Goal: Obtain resource: Download file/media

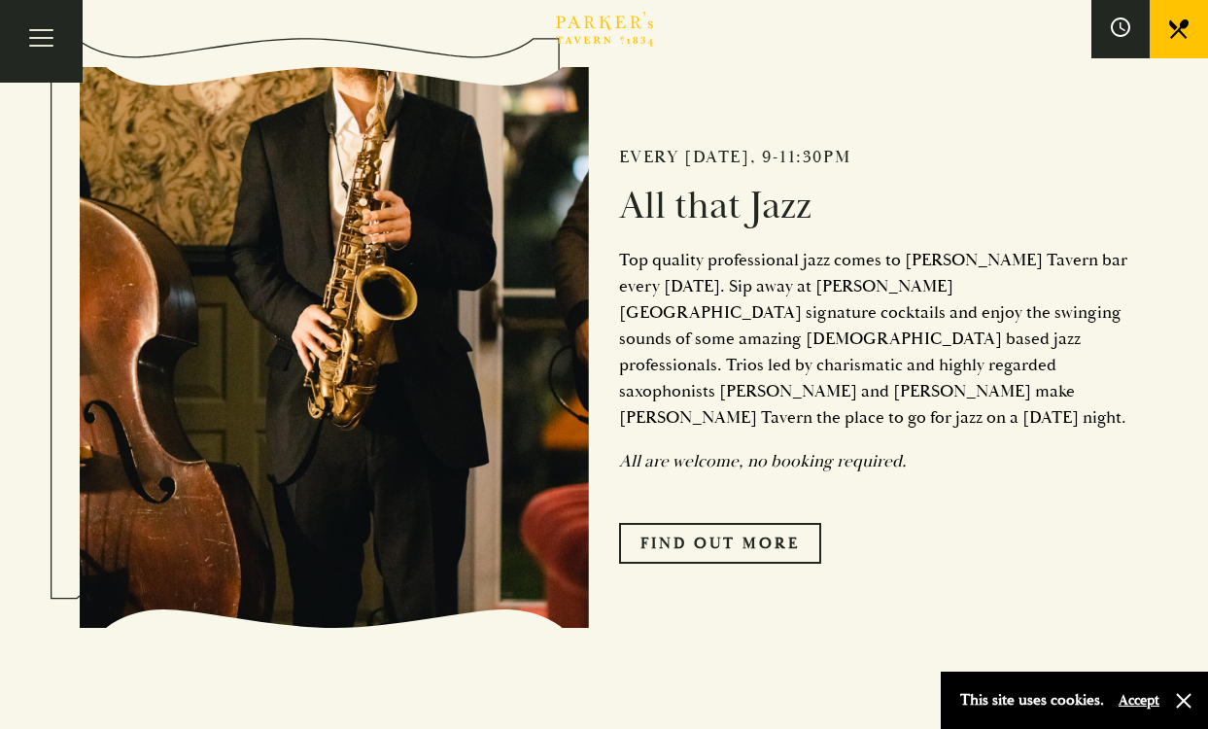
scroll to position [828, 0]
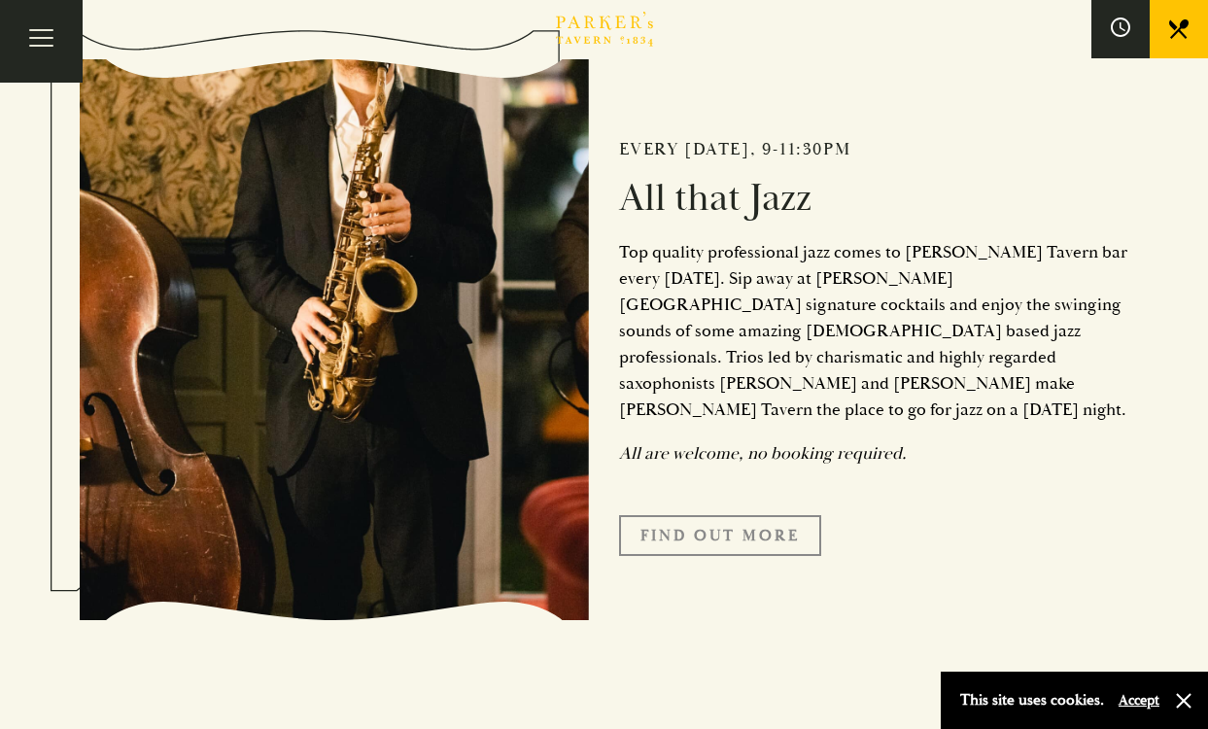
click at [699, 515] on link "Find Out More" at bounding box center [720, 535] width 202 height 41
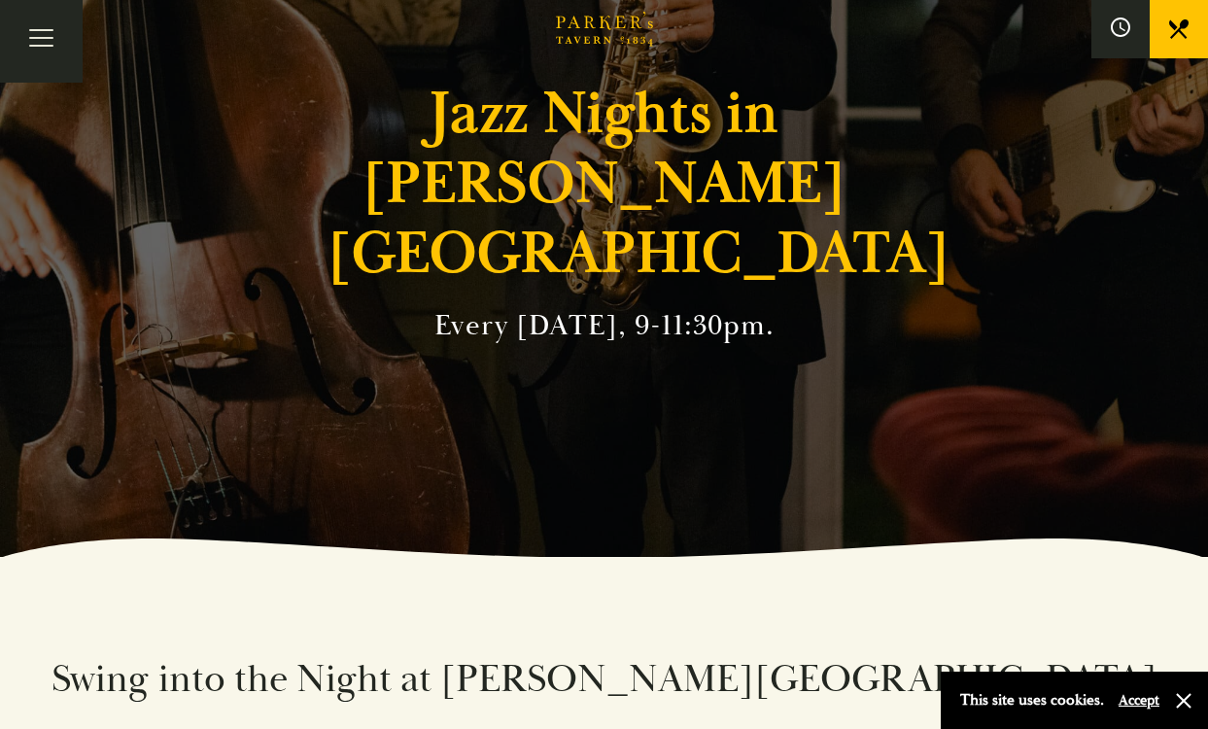
scroll to position [173, 0]
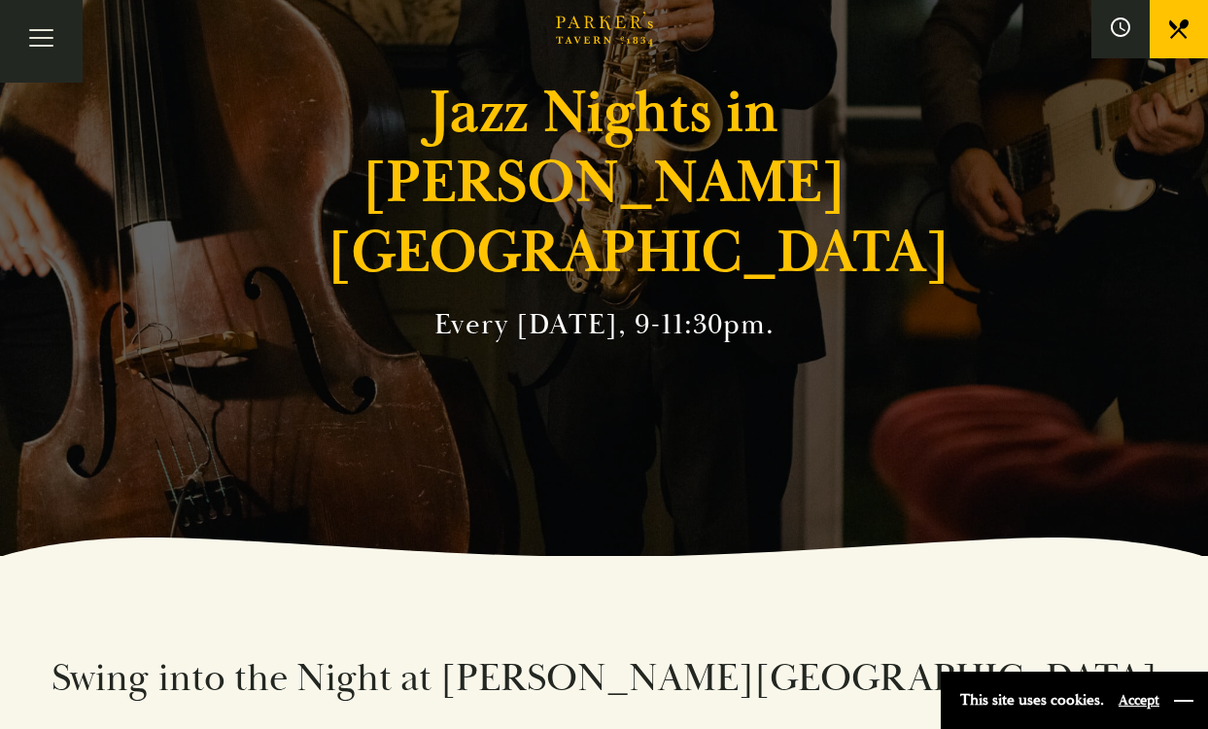
click at [1190, 702] on button "button" at bounding box center [1183, 700] width 19 height 19
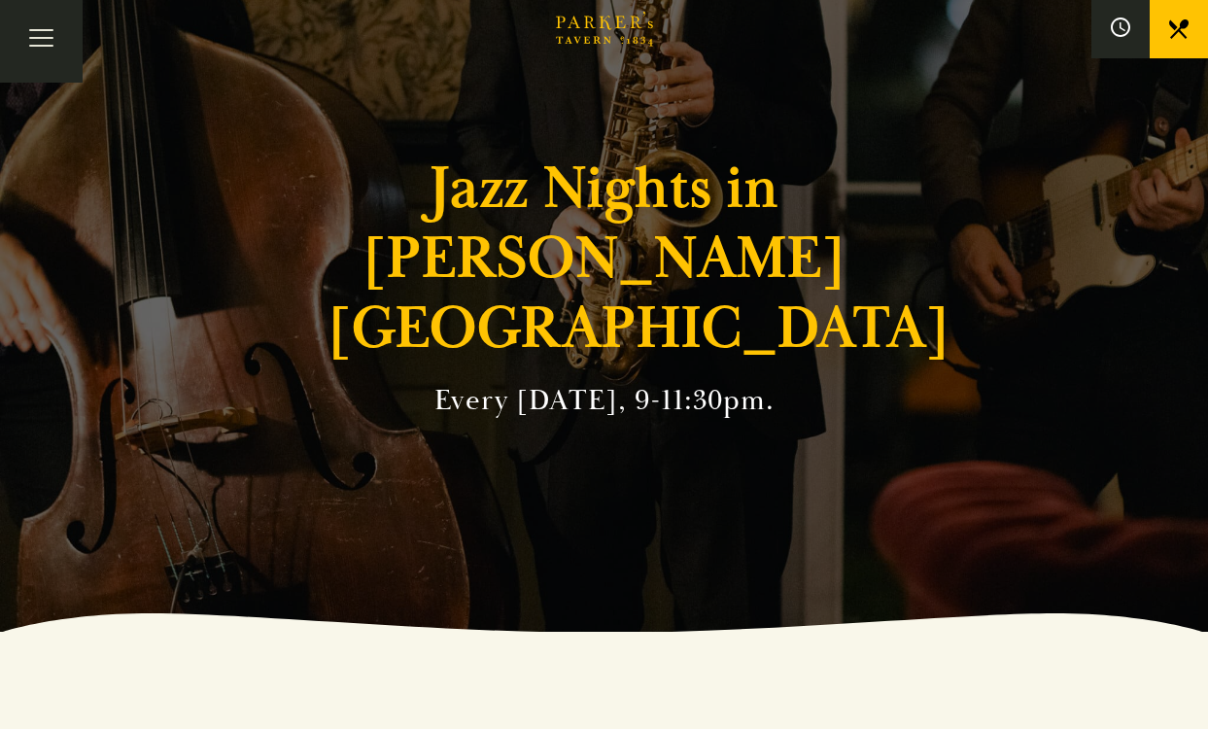
scroll to position [0, 0]
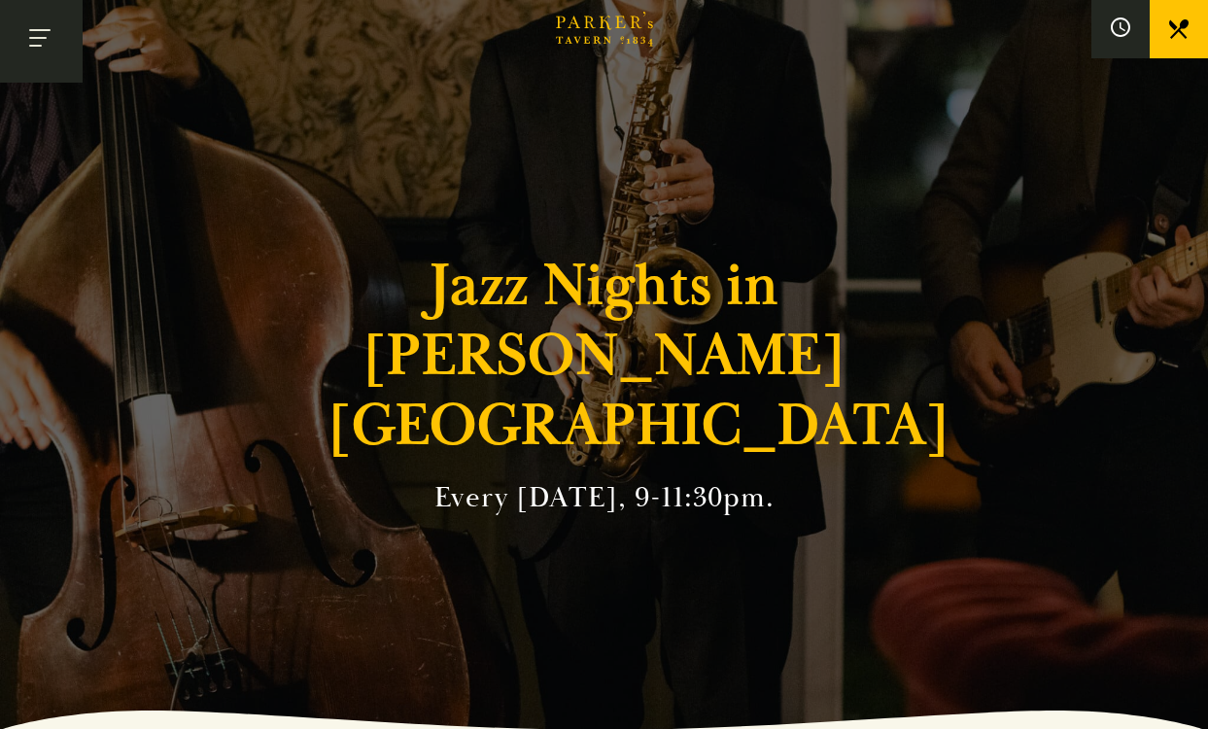
click at [36, 37] on button "Toggle navigation" at bounding box center [41, 41] width 83 height 83
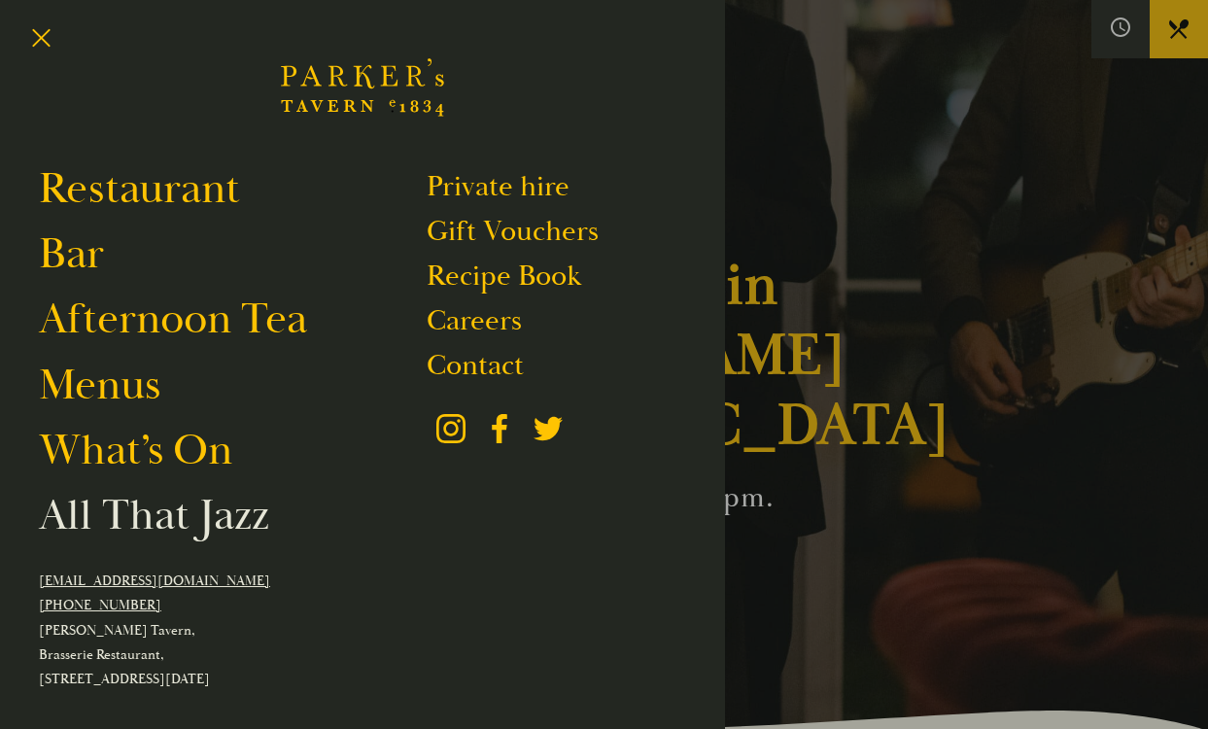
click at [160, 522] on link "All That Jazz" at bounding box center [154, 515] width 230 height 54
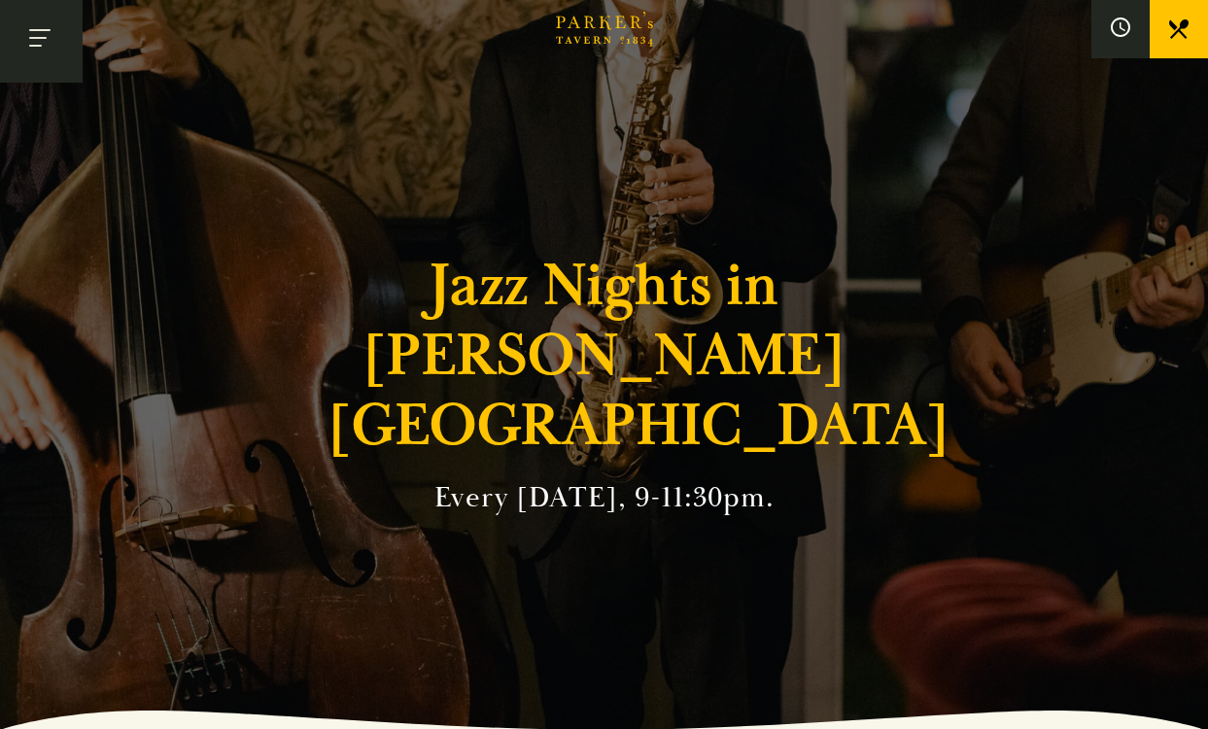
click at [30, 34] on button "Toggle navigation" at bounding box center [41, 41] width 83 height 83
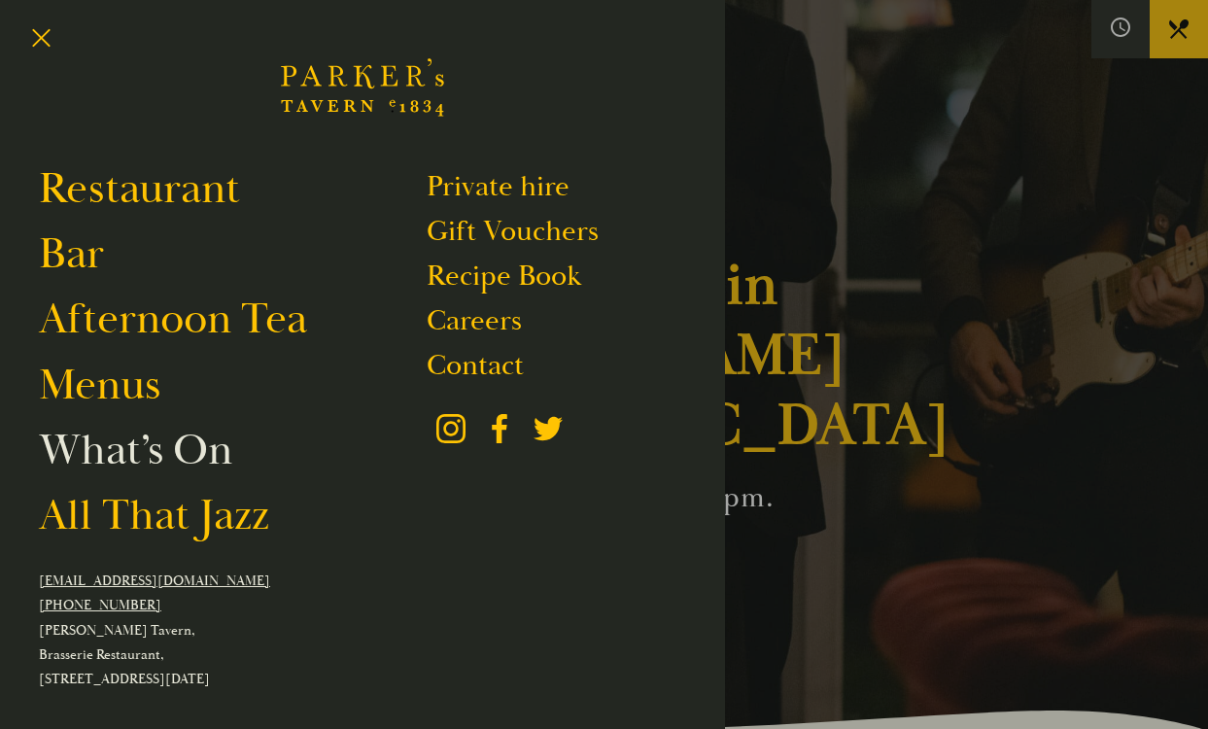
click at [155, 451] on link "What’s On" at bounding box center [135, 450] width 193 height 54
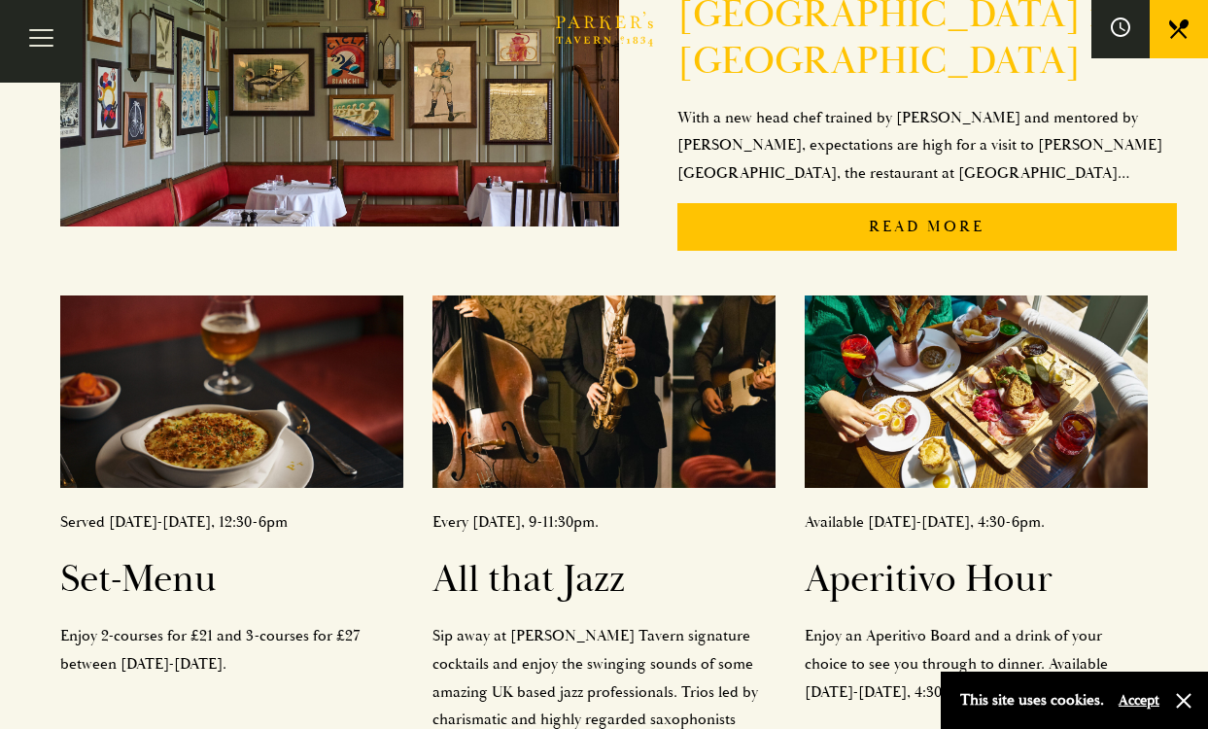
scroll to position [607, 0]
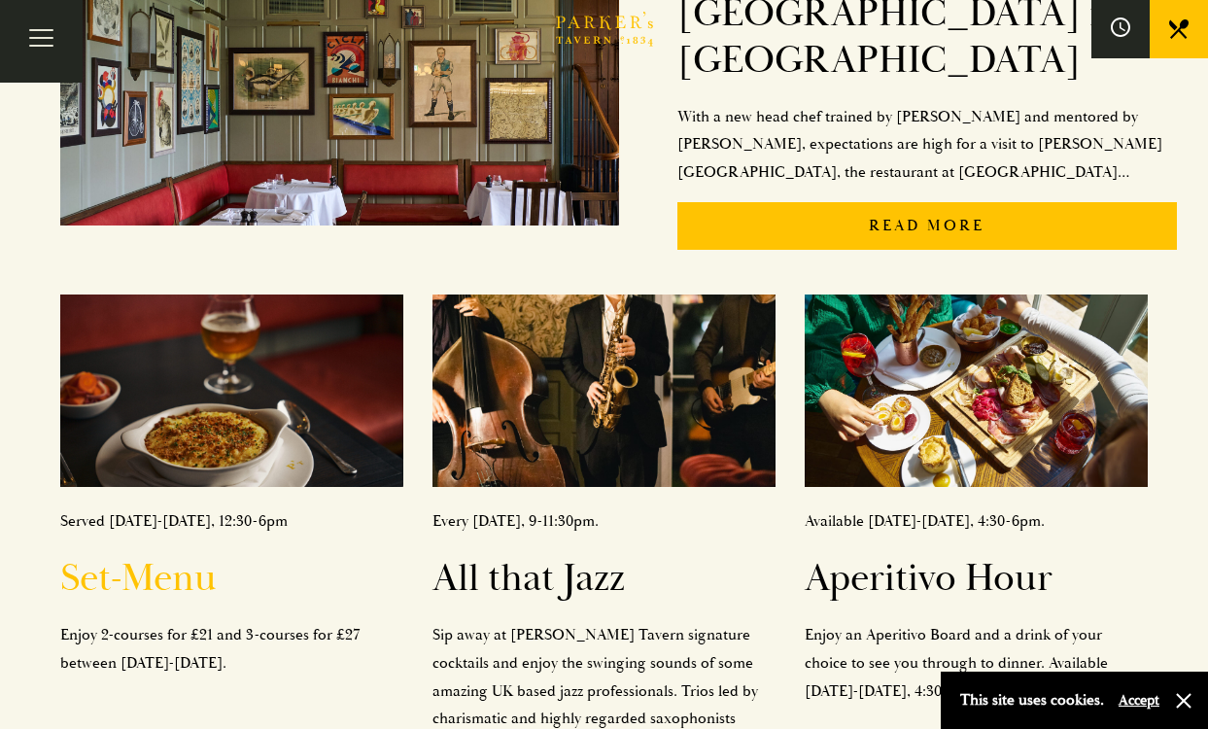
click at [165, 555] on h2 "Set-Menu" at bounding box center [231, 578] width 343 height 47
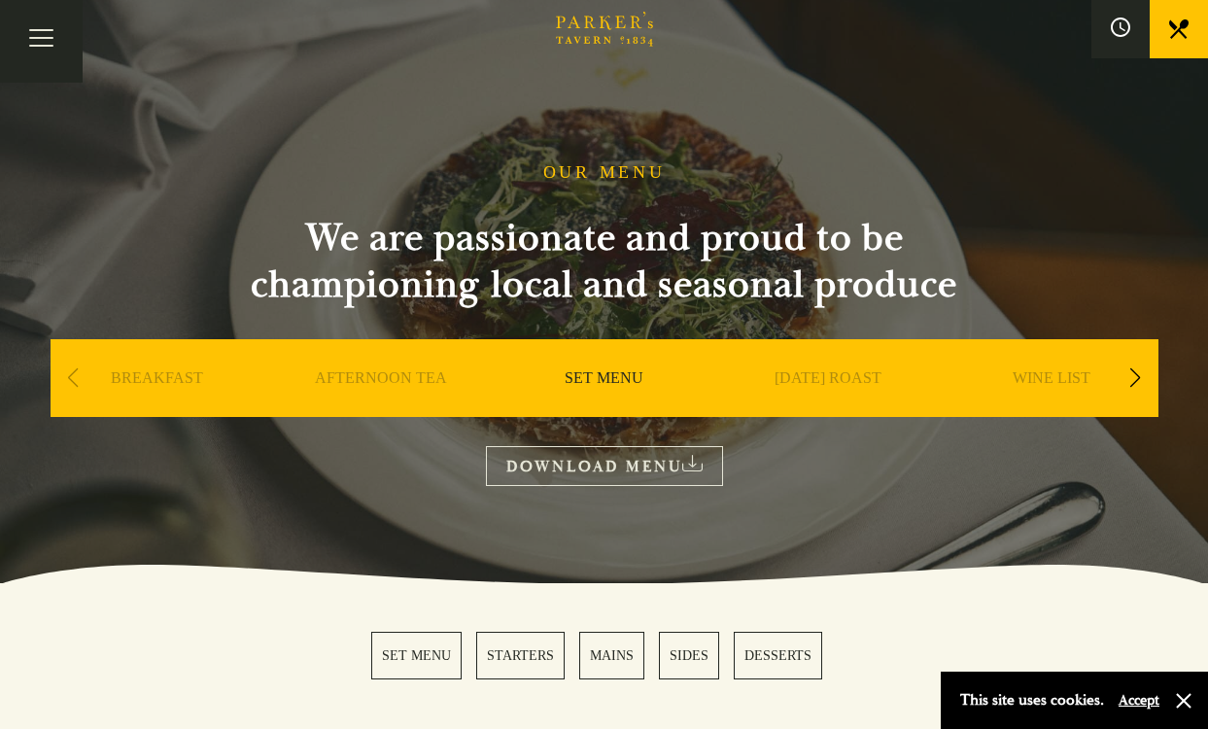
scroll to position [102, 0]
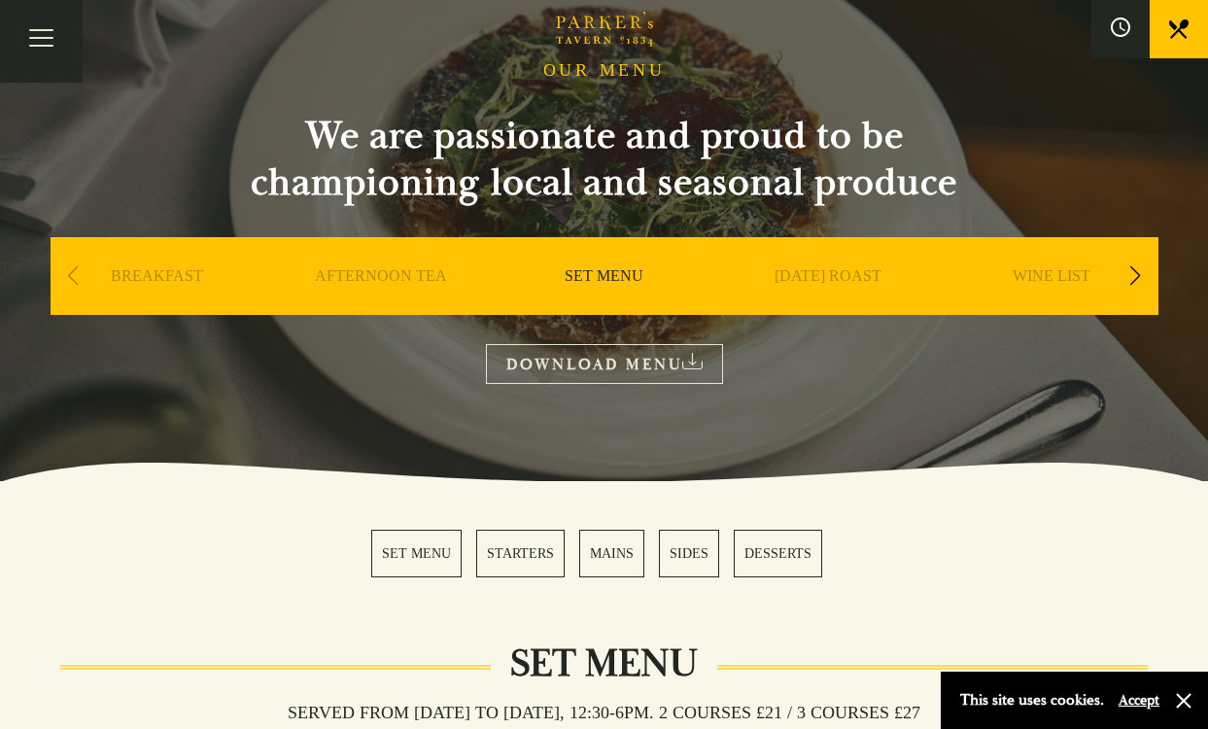
click at [606, 361] on link "DOWNLOAD MENU" at bounding box center [604, 364] width 237 height 40
